Goal: Task Accomplishment & Management: Use online tool/utility

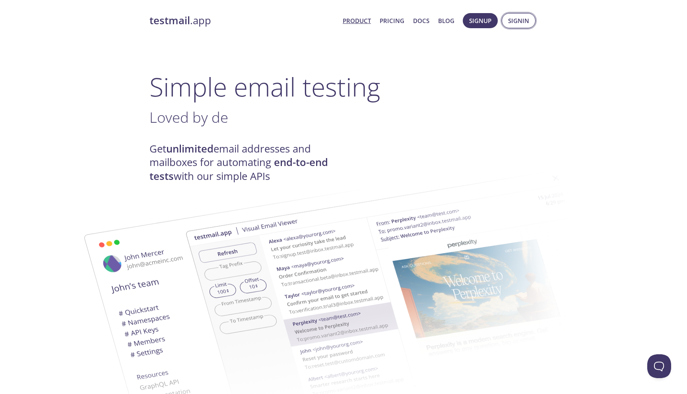
click at [513, 25] on span "Signin" at bounding box center [518, 20] width 21 height 10
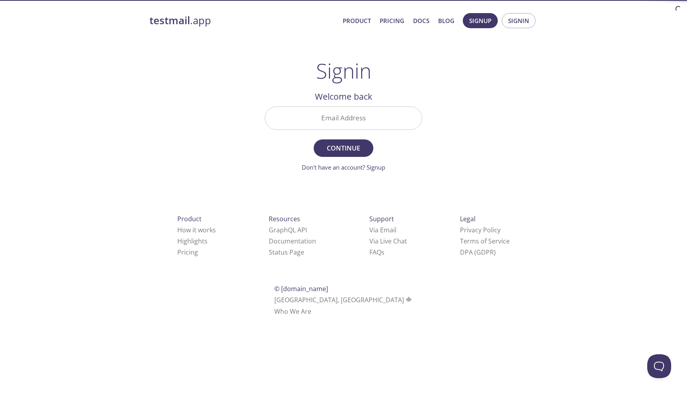
click at [343, 122] on input "Email Address" at bounding box center [343, 118] width 157 height 23
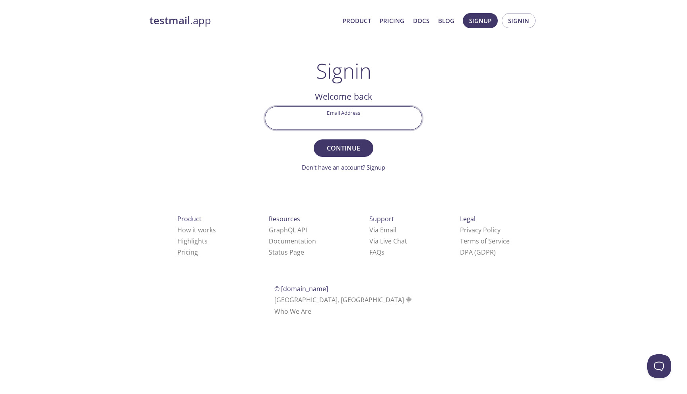
type input "w"
type input "[EMAIL_ADDRESS][DOMAIN_NAME]"
click at [337, 151] on span "Continue" at bounding box center [343, 148] width 42 height 11
click at [328, 114] on input "Signin Security Code" at bounding box center [343, 118] width 157 height 23
paste input "HF15DNG"
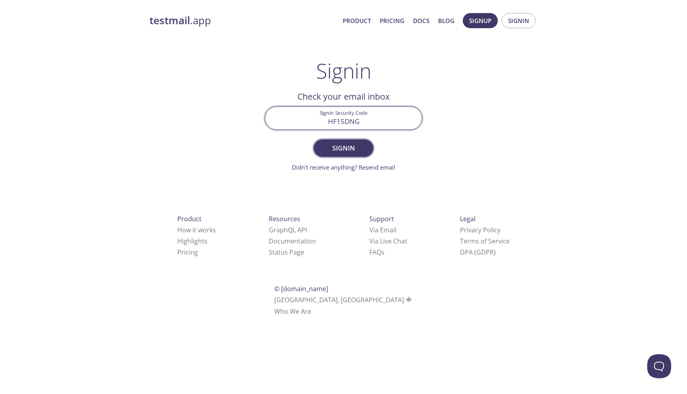
type input "HF15DNG"
click at [340, 149] on span "Signin" at bounding box center [343, 148] width 42 height 11
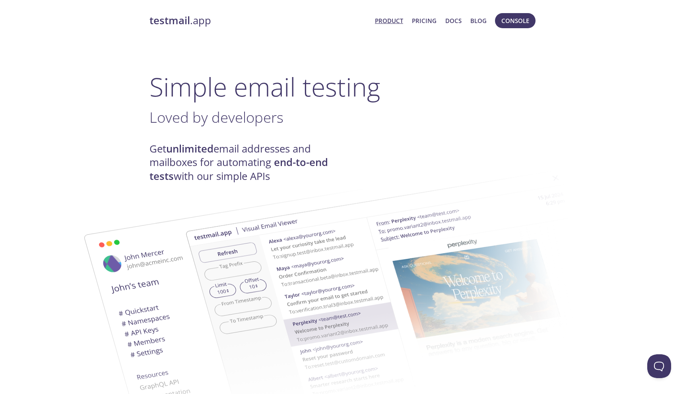
click at [401, 18] on link "Product" at bounding box center [389, 20] width 28 height 10
click at [504, 19] on span "Console" at bounding box center [515, 20] width 28 height 10
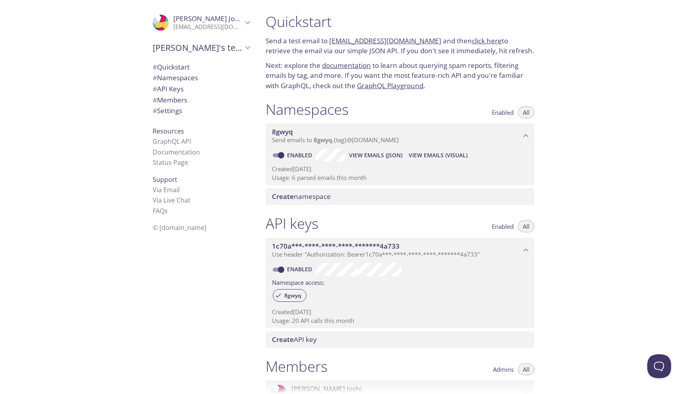
click at [356, 159] on span "View Emails (JSON)" at bounding box center [375, 156] width 53 height 10
